Goal: Navigation & Orientation: Find specific page/section

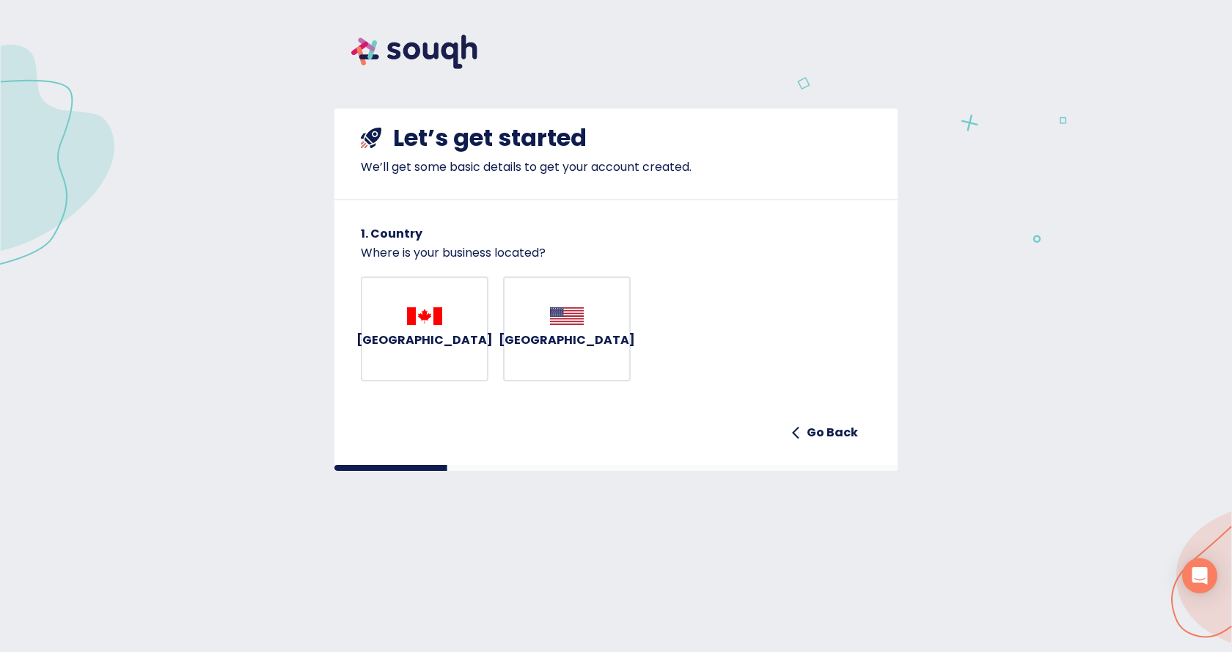
click at [402, 321] on div "[GEOGRAPHIC_DATA]" at bounding box center [424, 329] width 136 height 44
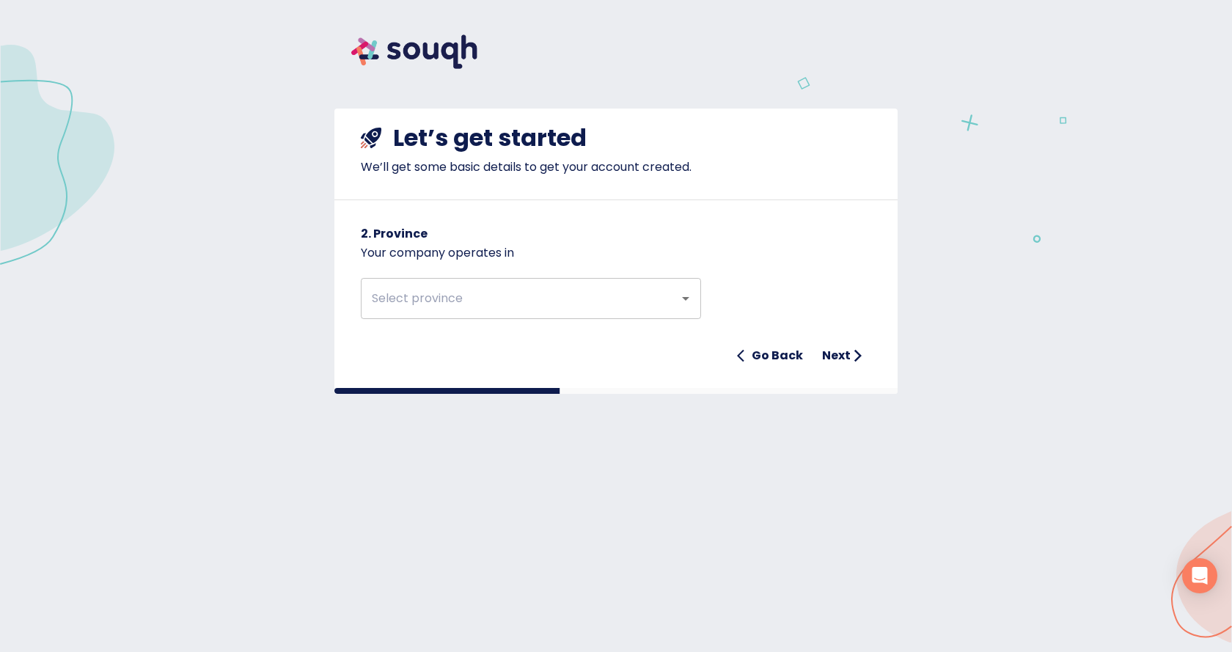
click at [376, 49] on img at bounding box center [414, 52] width 160 height 68
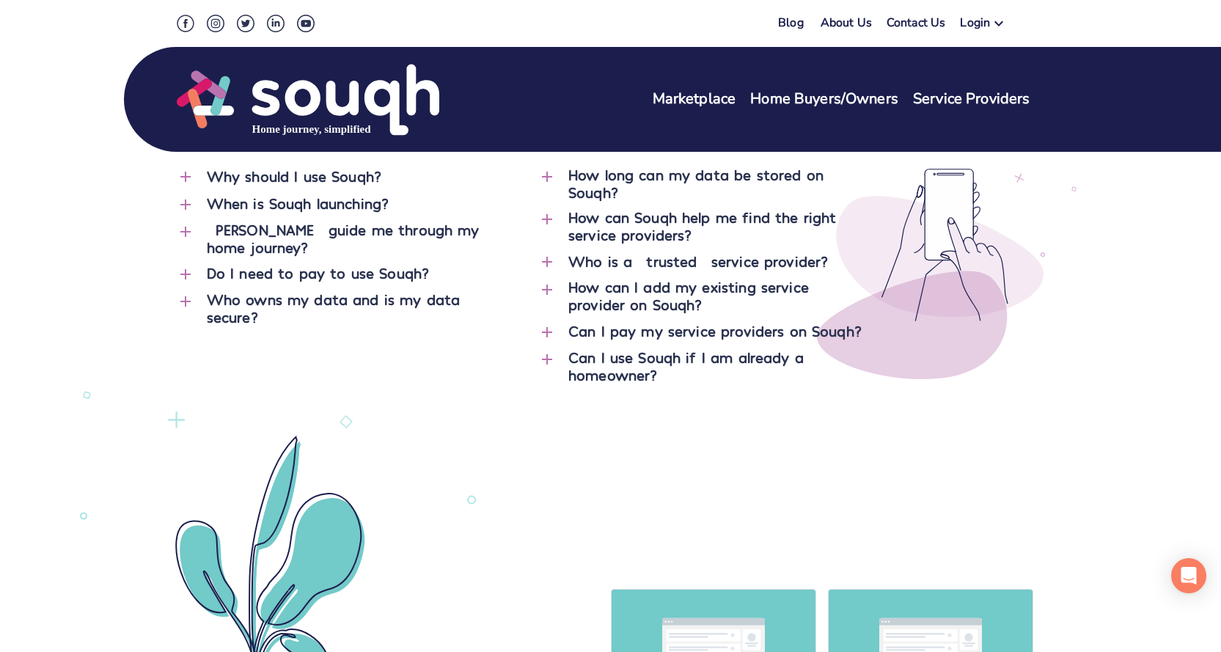
scroll to position [5794, 0]
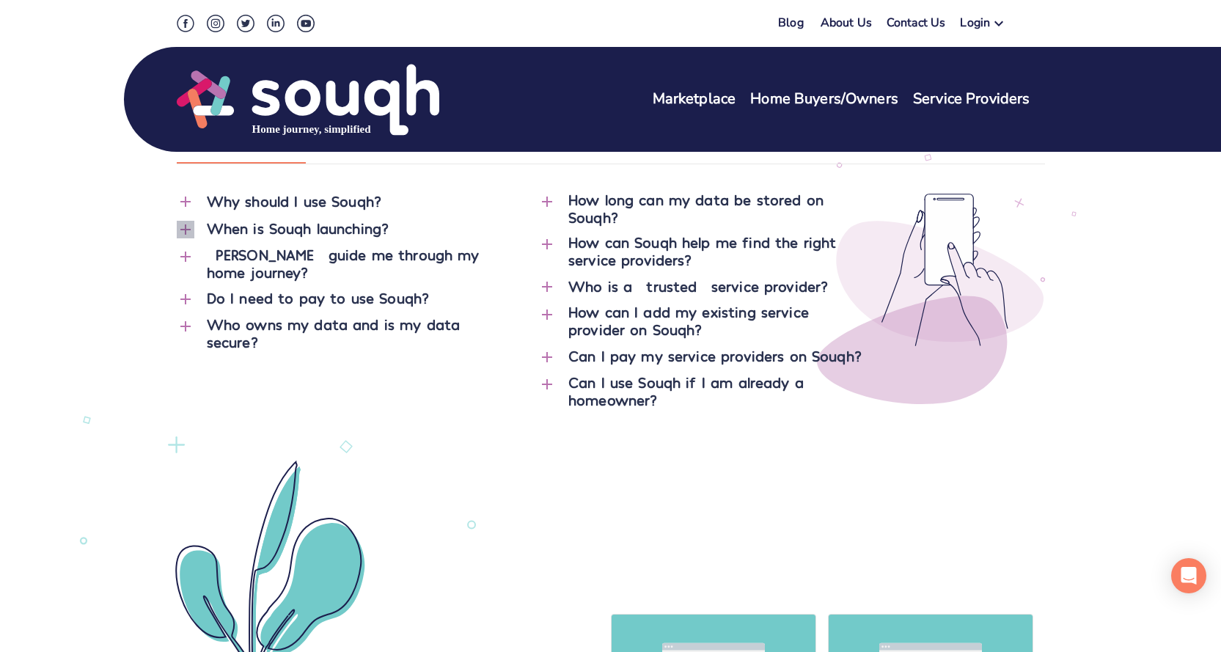
click at [185, 232] on icon "button" at bounding box center [185, 229] width 10 height 10
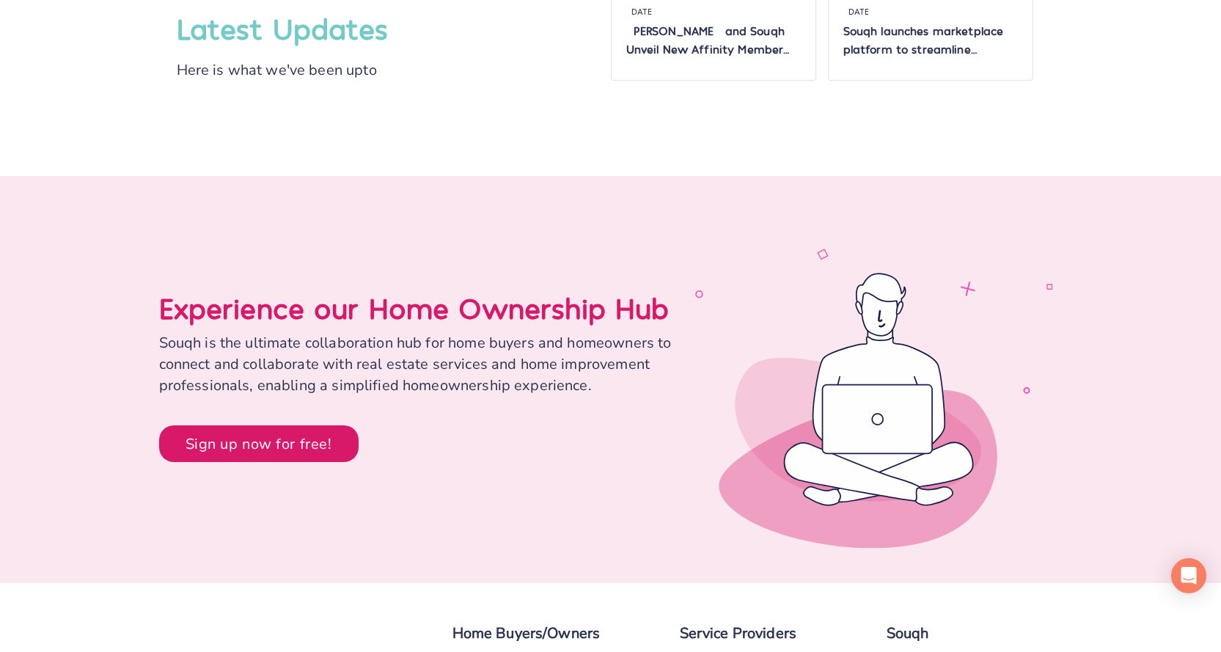
scroll to position [6874, 0]
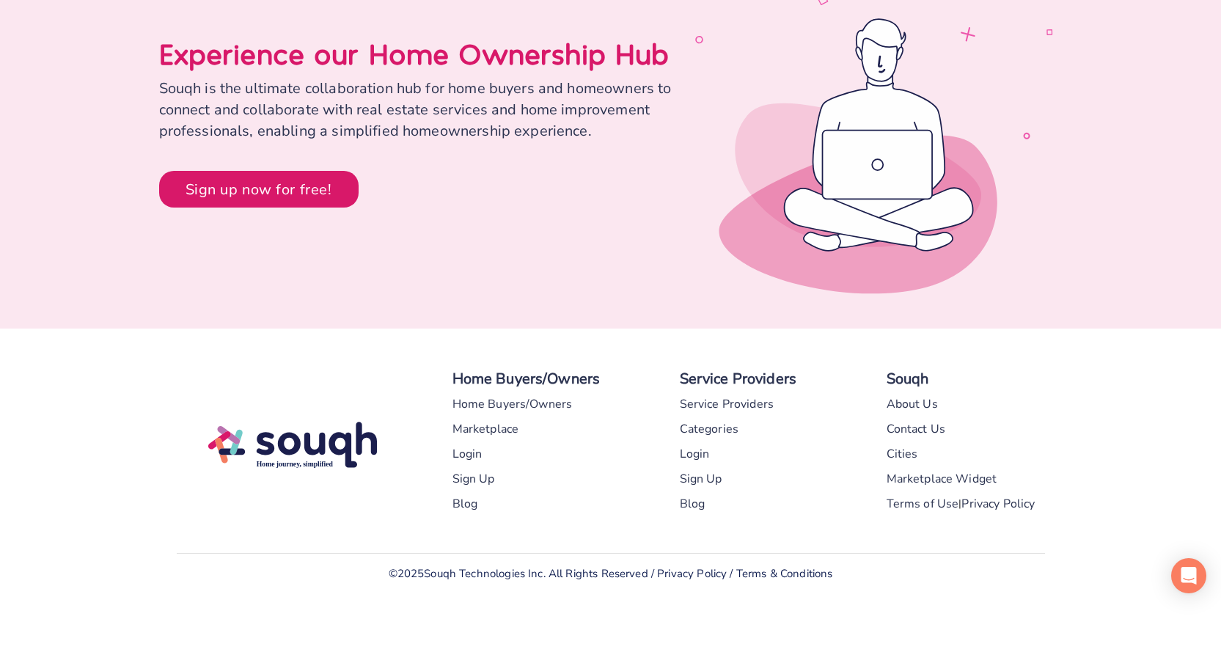
click at [749, 408] on div "Service Providers" at bounding box center [727, 404] width 95 height 25
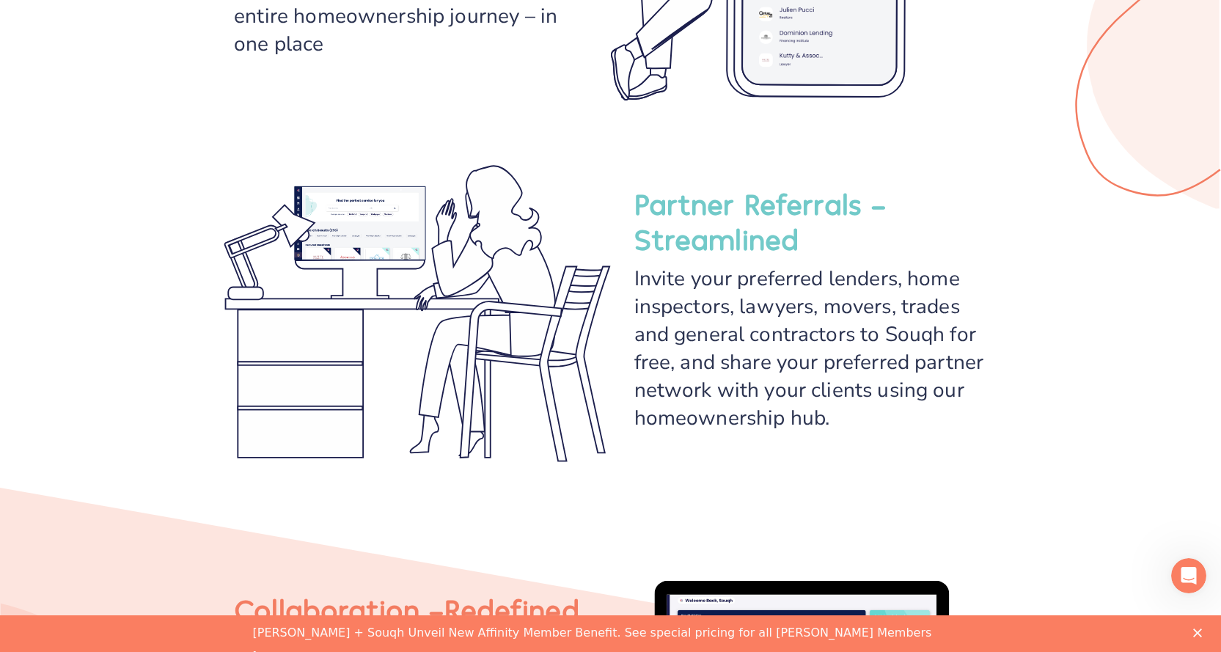
scroll to position [1687, 0]
